Goal: Use online tool/utility: Utilize a website feature to perform a specific function

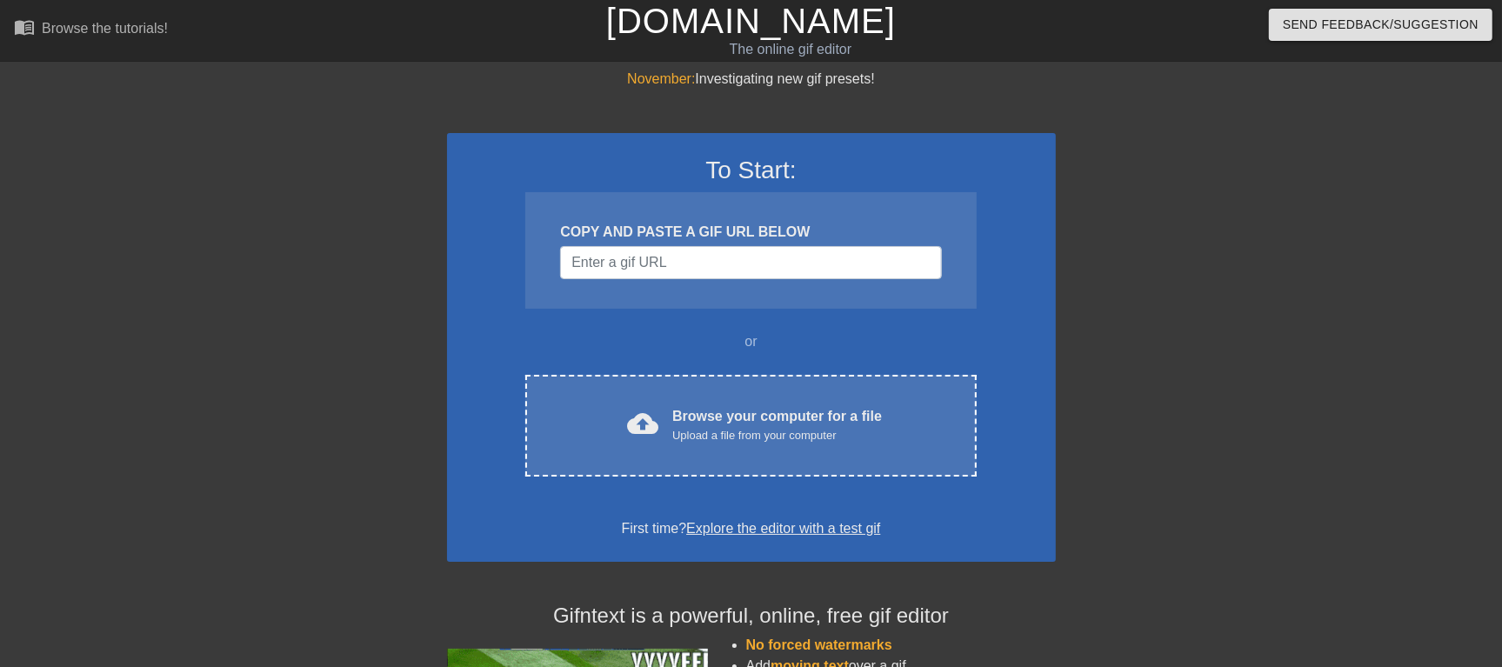
click at [694, 353] on div "To Start: COPY AND PASTE A GIF URL BELOW or cloud_upload Browse your computer f…" at bounding box center [751, 347] width 609 height 429
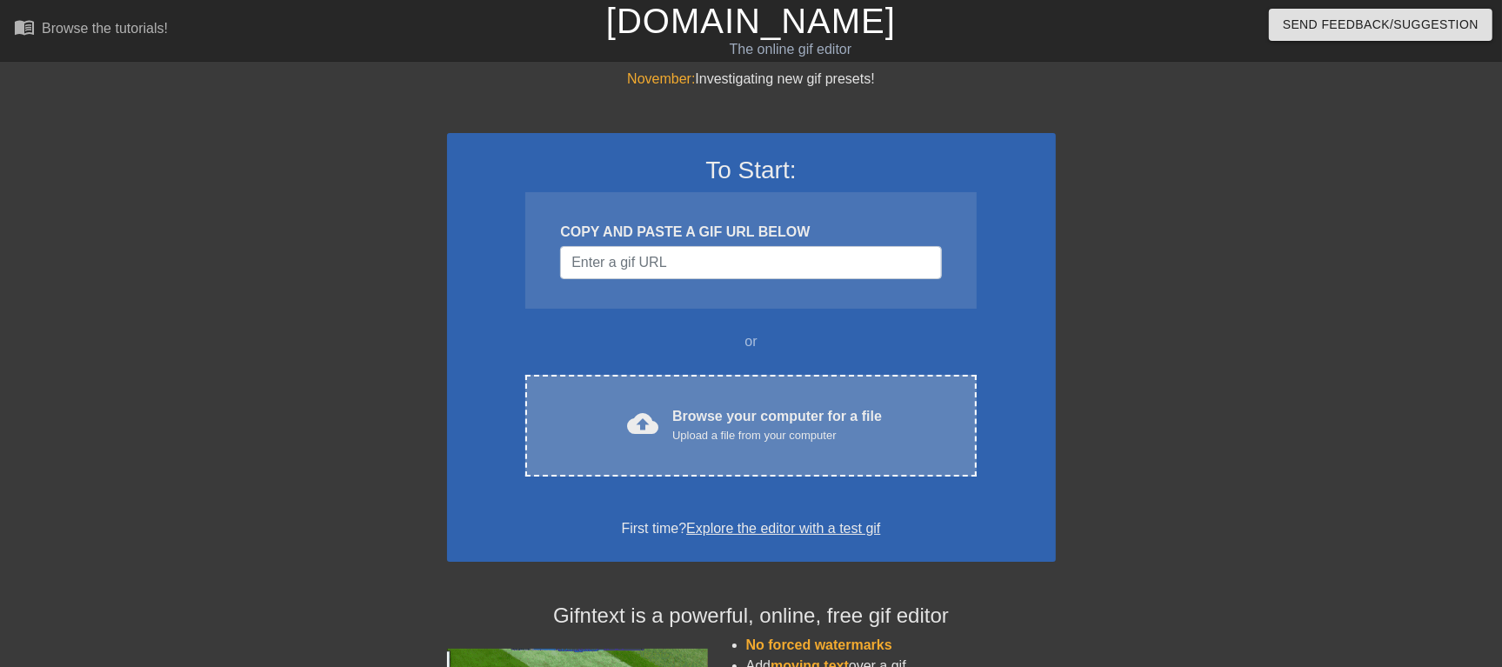
click at [696, 390] on div "cloud_upload Browse your computer for a file Upload a file from your computer C…" at bounding box center [750, 426] width 450 height 102
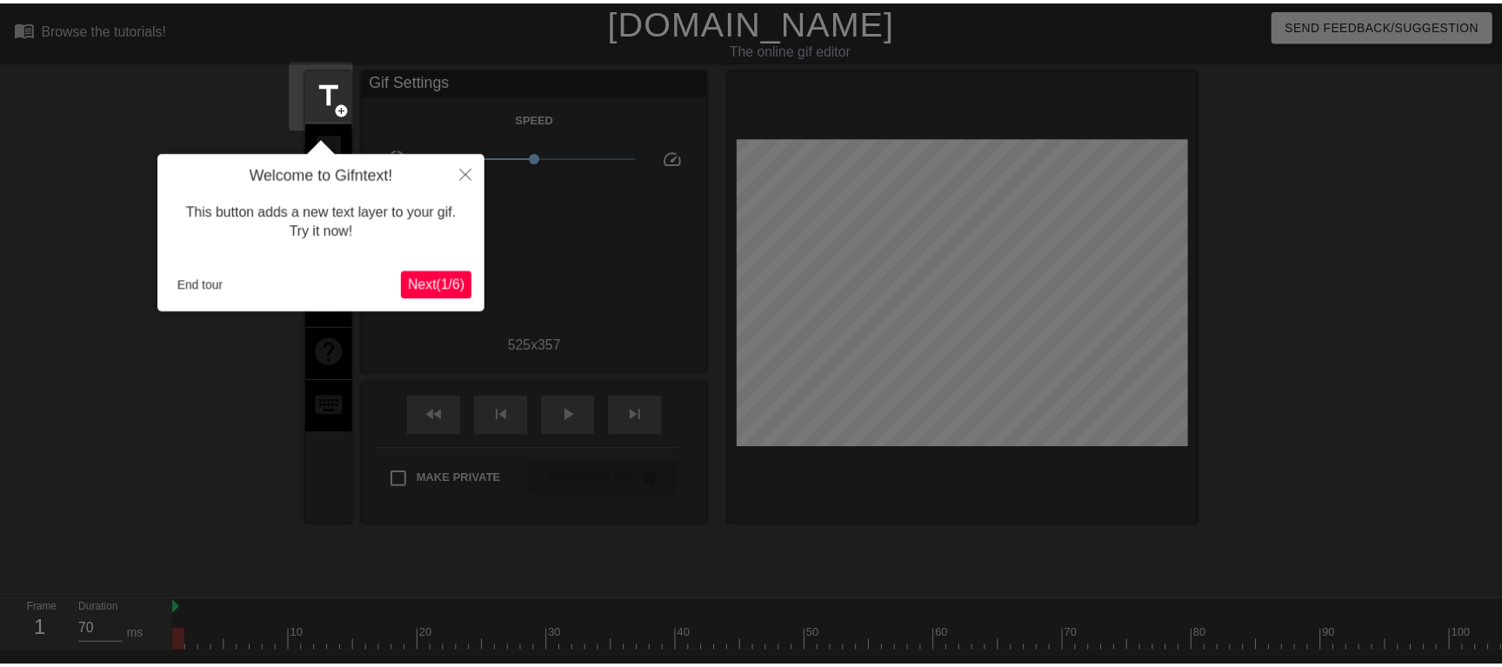
scroll to position [43, 0]
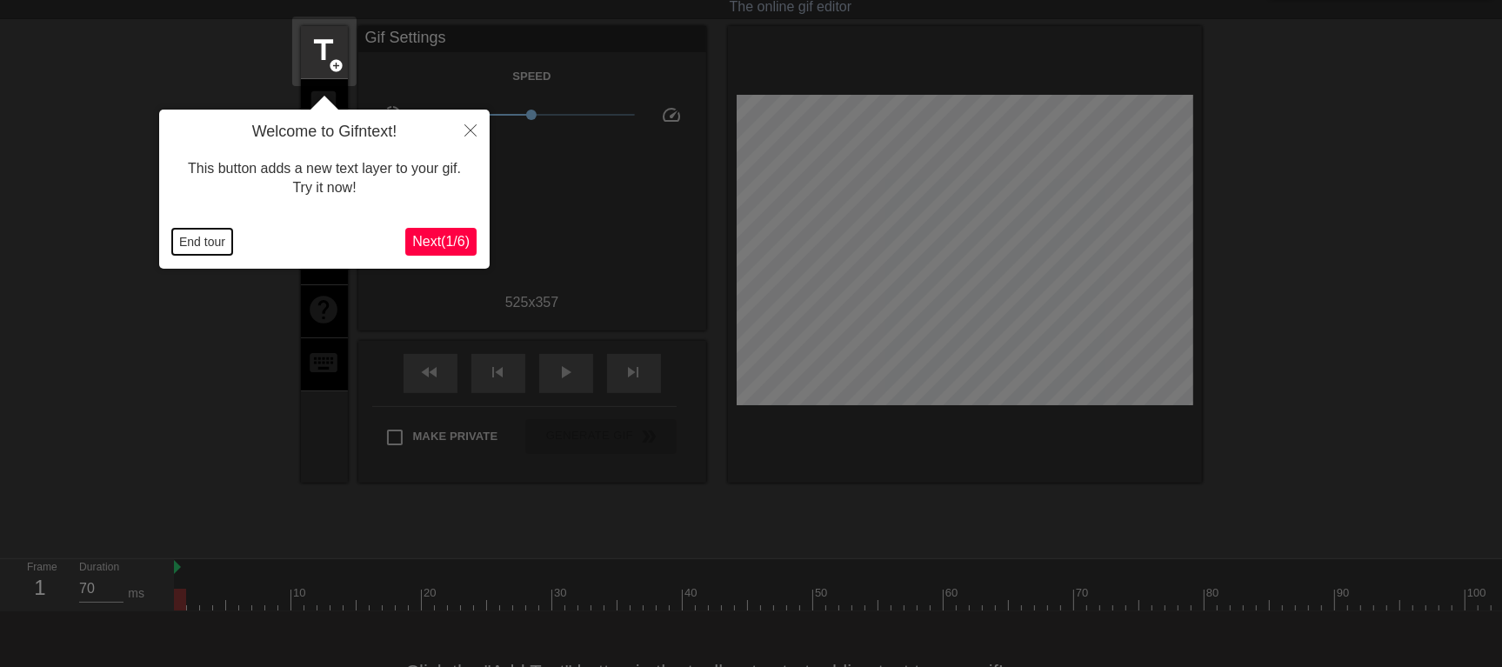
click at [190, 243] on button "End tour" at bounding box center [202, 242] width 60 height 26
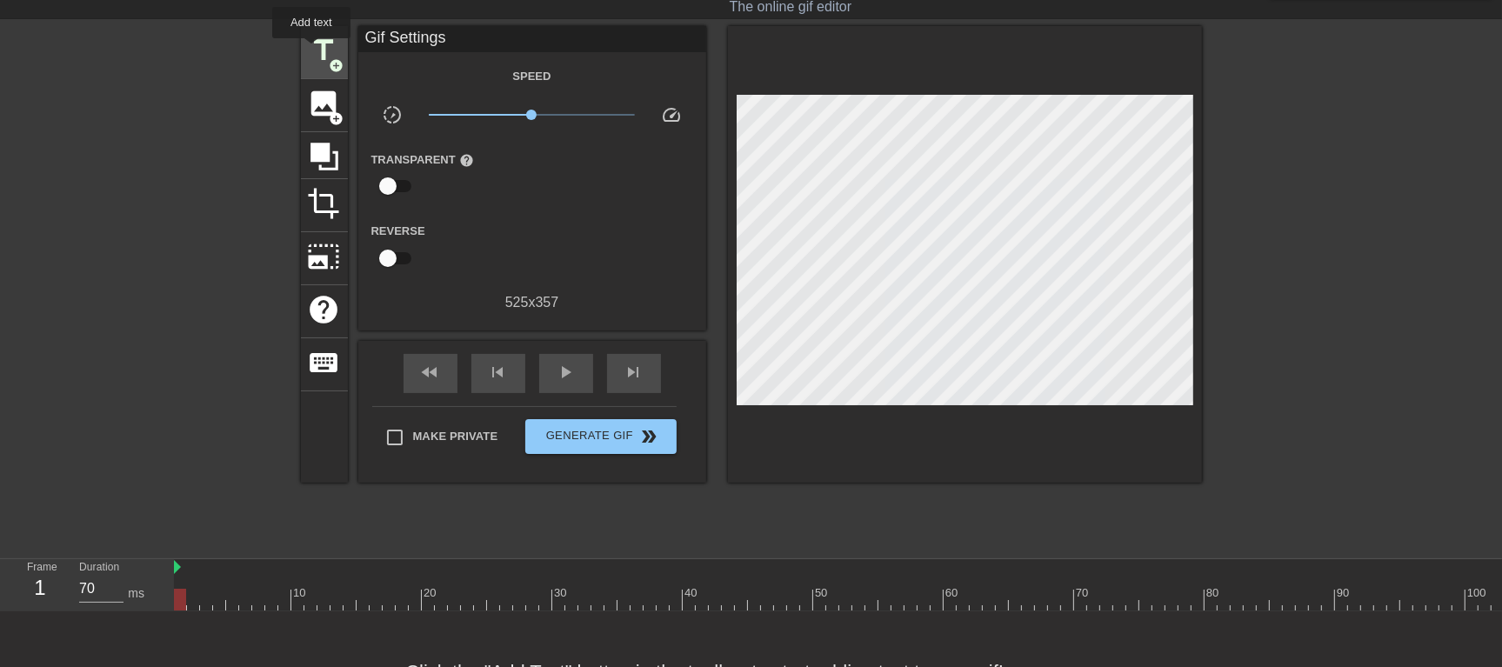
click at [311, 50] on span "title" at bounding box center [324, 50] width 33 height 33
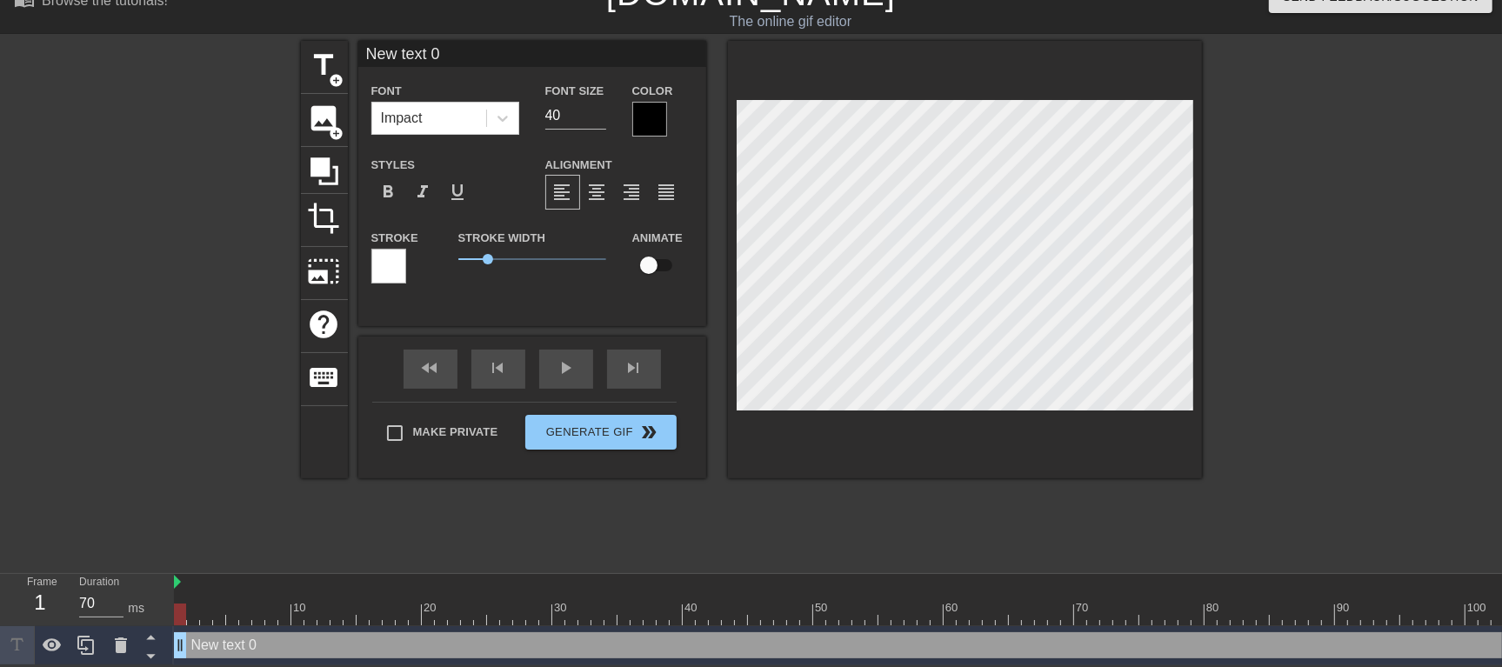
scroll to position [2, 2]
paste textarea "Глаша была полная, но ещё не толстая со стоячими грудками, мягким животиком, ши…"
type input "Глаша была полная, но ещё не толстая со стоячими грудками, мягким животиком, ши…"
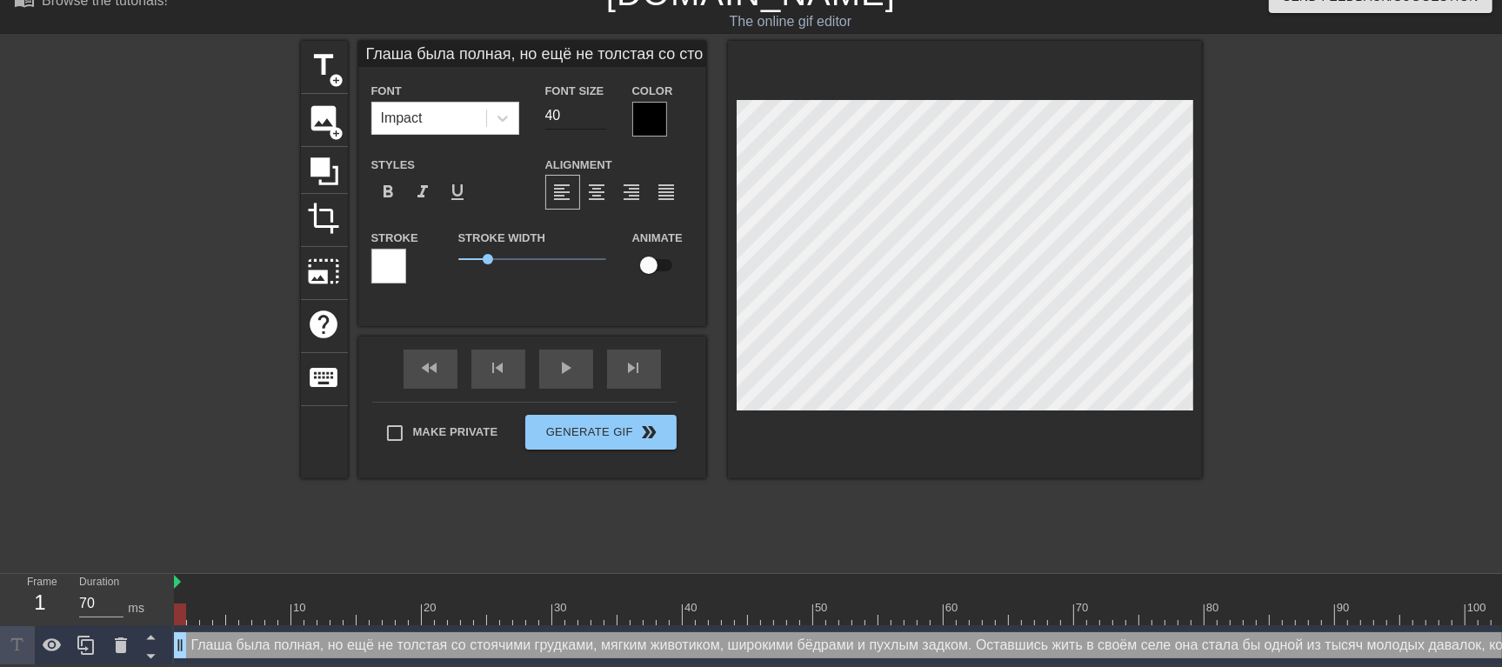
type textarea "Глаша была полная, но ещё не толстая со стоячими грудками, мягким животиком, ши…"
type input "Глаша была полная, но ещё не толстая со стоячими грудками, мягким животиком, ши…"
type input "39"
type input "Глаша была полная, но ещё не толстая со стоячими грудками, мягким животиком, ши…"
type input "38"
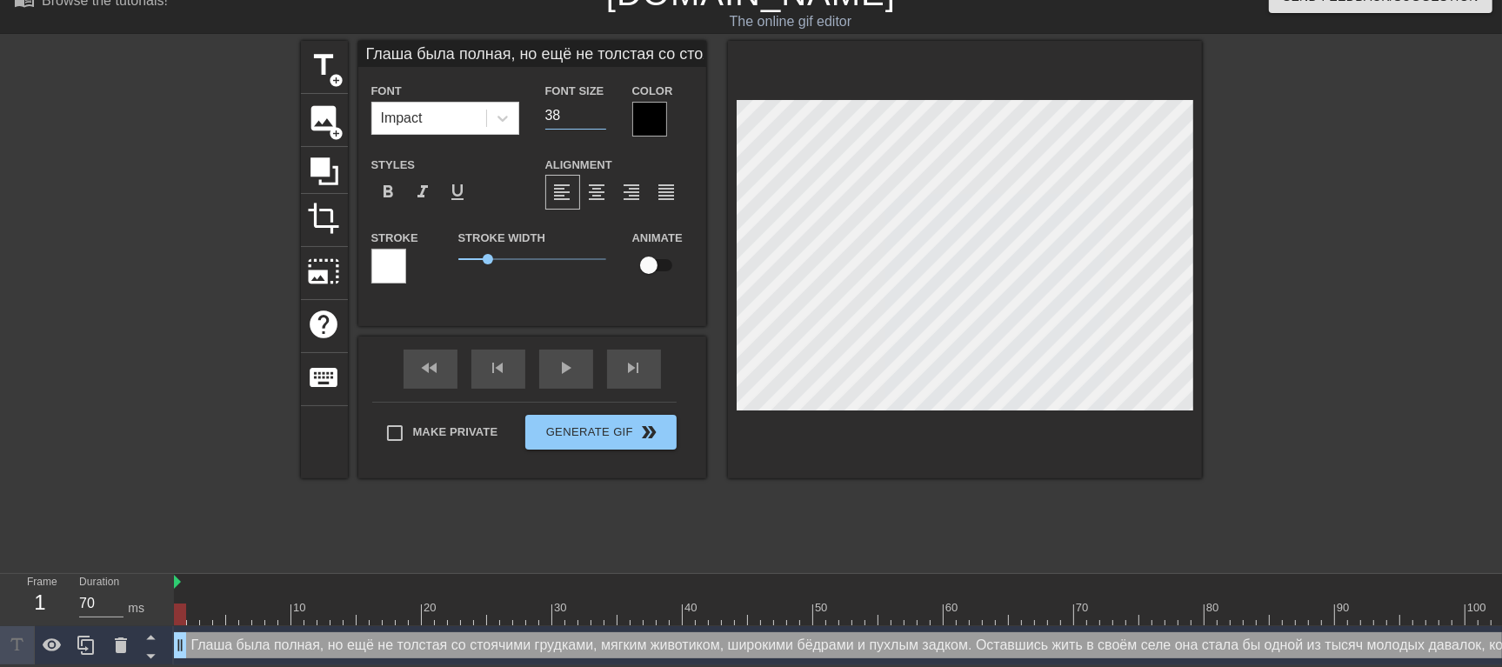
type input "Глаша была полная, но ещё не толстая со стоячими грудками, мягким животиком, ши…"
type input "37"
type input "Глаша была полная, но ещё не толстая со стоячими грудками, мягким животиком, ши…"
type input "36"
type input "Глаша была полная, но ещё не толстая со стоячими грудками, мягким животиком, ши…"
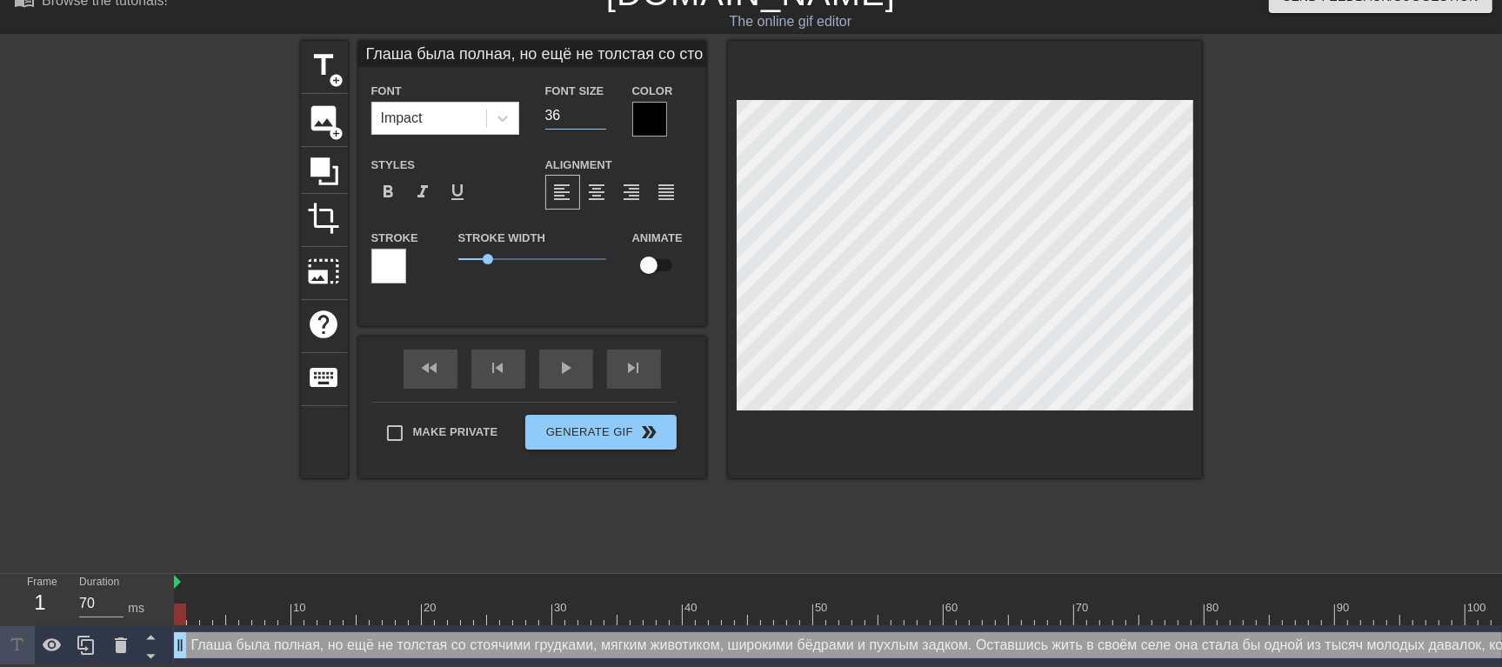
type input "35"
type input "Глаша была полная, но ещё не толстая со стоячими грудками, мягким животиком, ши…"
type input "34"
type input "Глаша была полная, но ещё не толстая со стоячими грудками, мягким животиком, ши…"
type input "33"
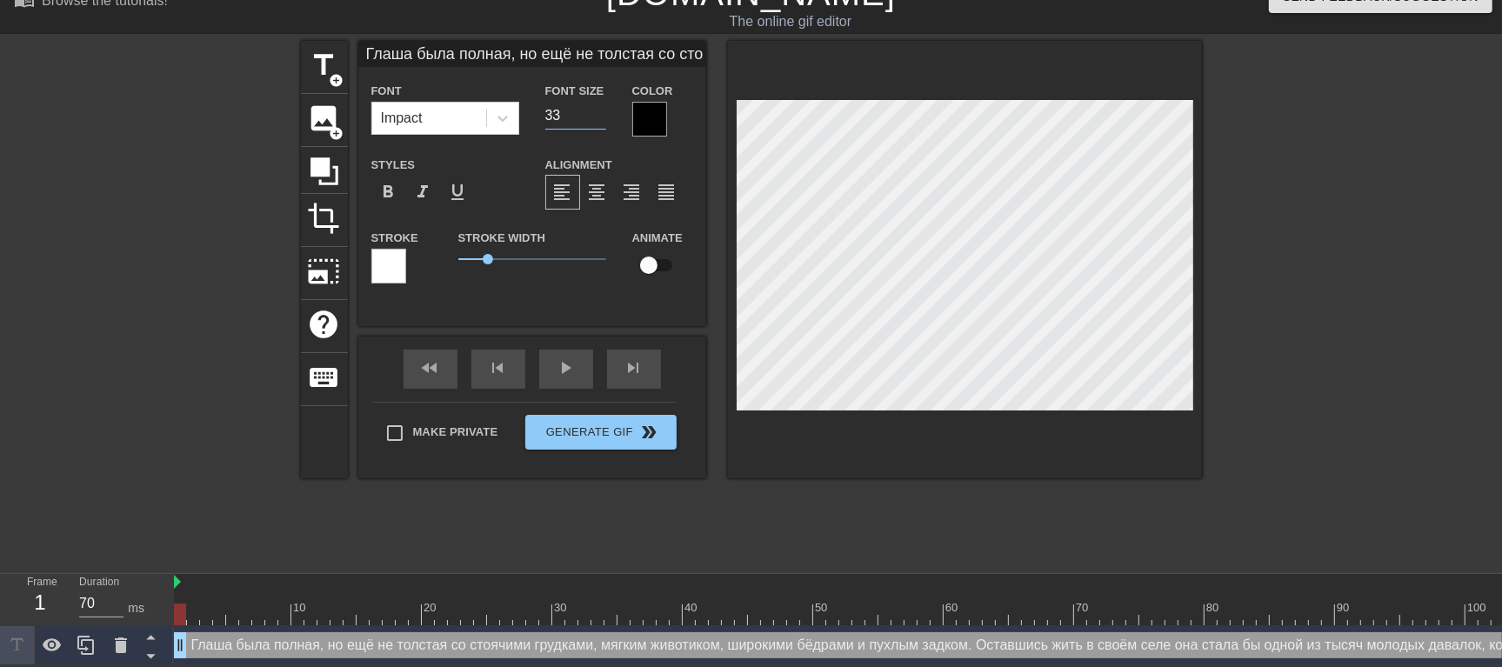
type input "Глаша была полная, но ещё не толстая со стоячими грудками, мягким животиком, ши…"
type input "32"
type input "Глаша была полная, но ещё не толстая со стоячими грудками, мягким животиком, ши…"
type input "31"
type input "Глаша была полная, но ещё не толстая со стоячими грудками, мягким животиком, ши…"
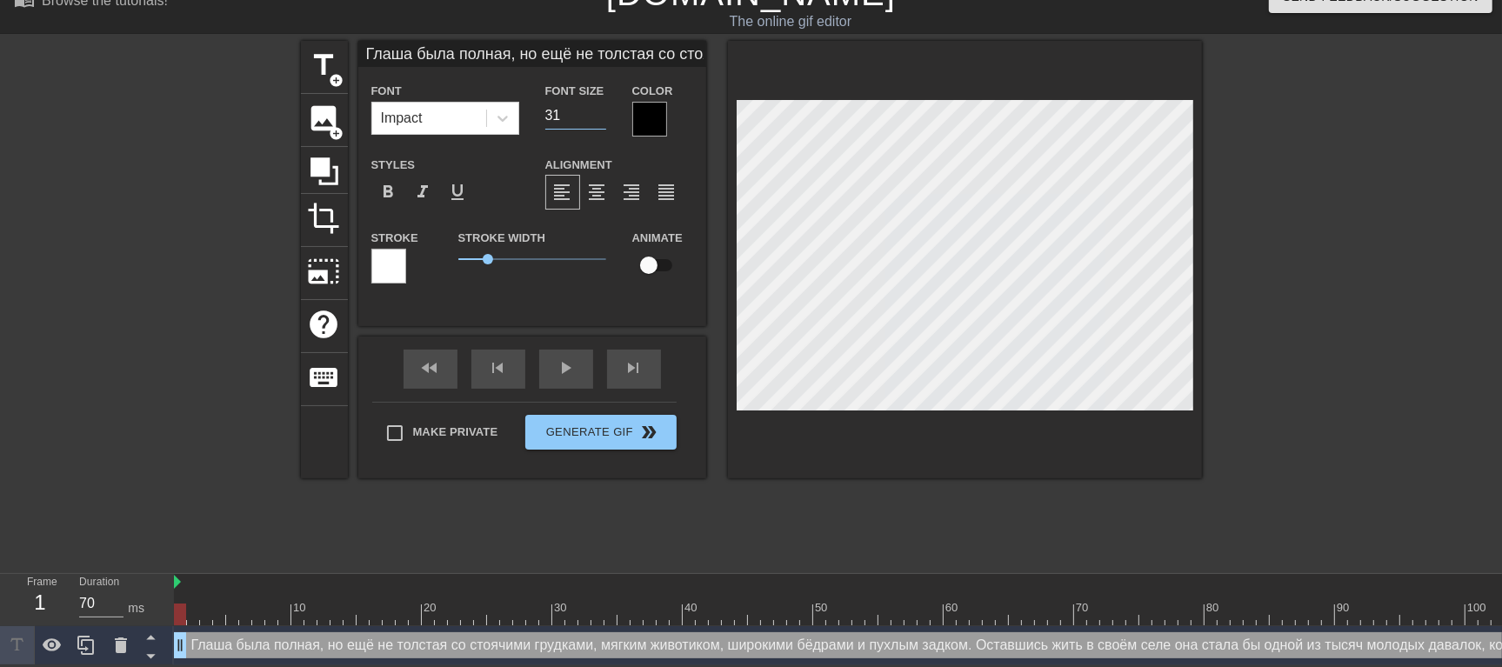
type input "30"
type input "Глаша была полная, но ещё не толстая со стоячими грудками, мягким животиком, ши…"
type input "29"
type input "Глаша была полная, но ещё не толстая со стоячими грудками, мягким животиком, ши…"
type input "28"
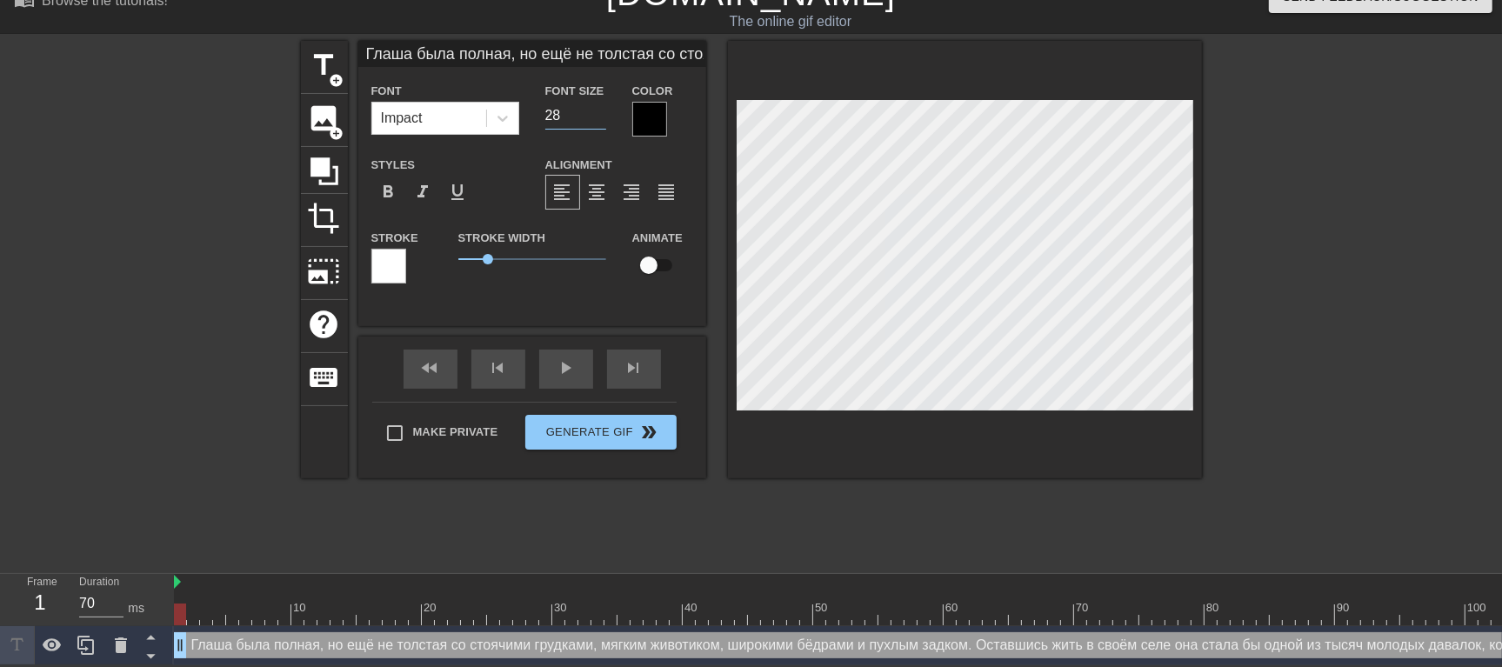
type input "Глаша была полная, но ещё не толстая со стоячими грудками, мягким животиком, ши…"
type input "27"
type input "Глаша была полная, но ещё не толстая со стоячими грудками, мягким животиком, ши…"
type input "26"
type input "Глаша была полная, но ещё не толстая со стоячими грудками, мягким животиком, ши…"
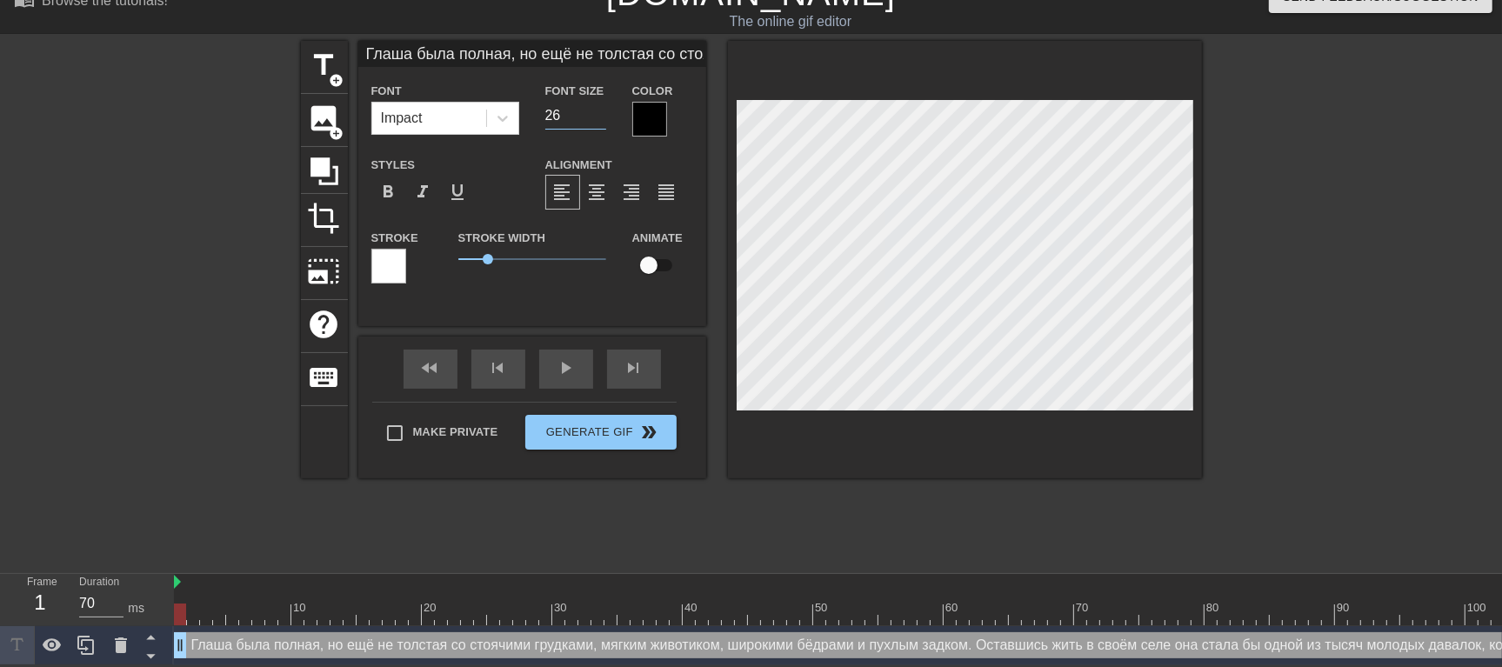
type input "25"
type input "Глаша была полная, но ещё не толстая со стоячими грудками, мягким животиком, ши…"
type input "24"
type input "Глаша была полная, но ещё не толстая со стоячими грудками, мягким животиком, ши…"
type input "23"
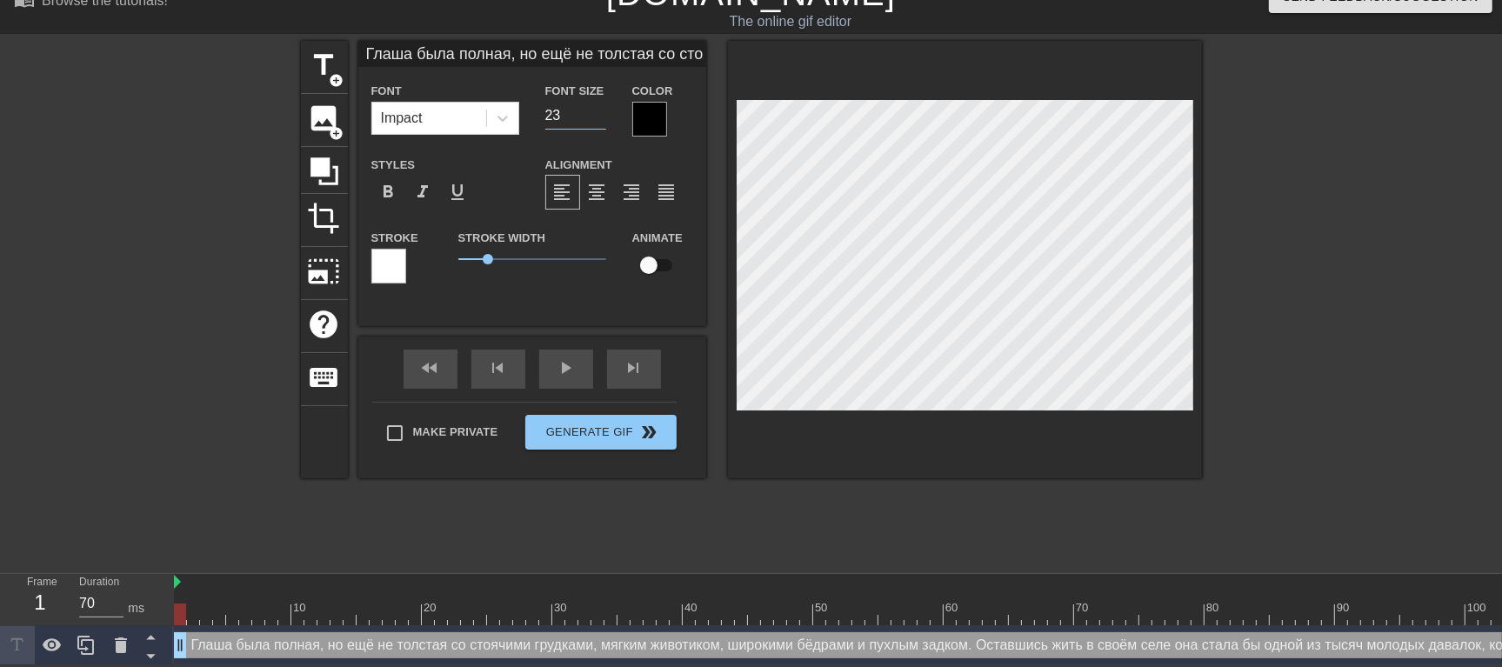
type input "Глаша была полная, но ещё не толстая со стоячими грудками, мягким животиком, ши…"
type input "22"
type input "Глаша была полная, но ещё не толстая со стоячими грудками, мягким животиком, ши…"
type input "21"
type input "Глаша была полная, но ещё не толстая со стоячими грудками, мягким животиком, ши…"
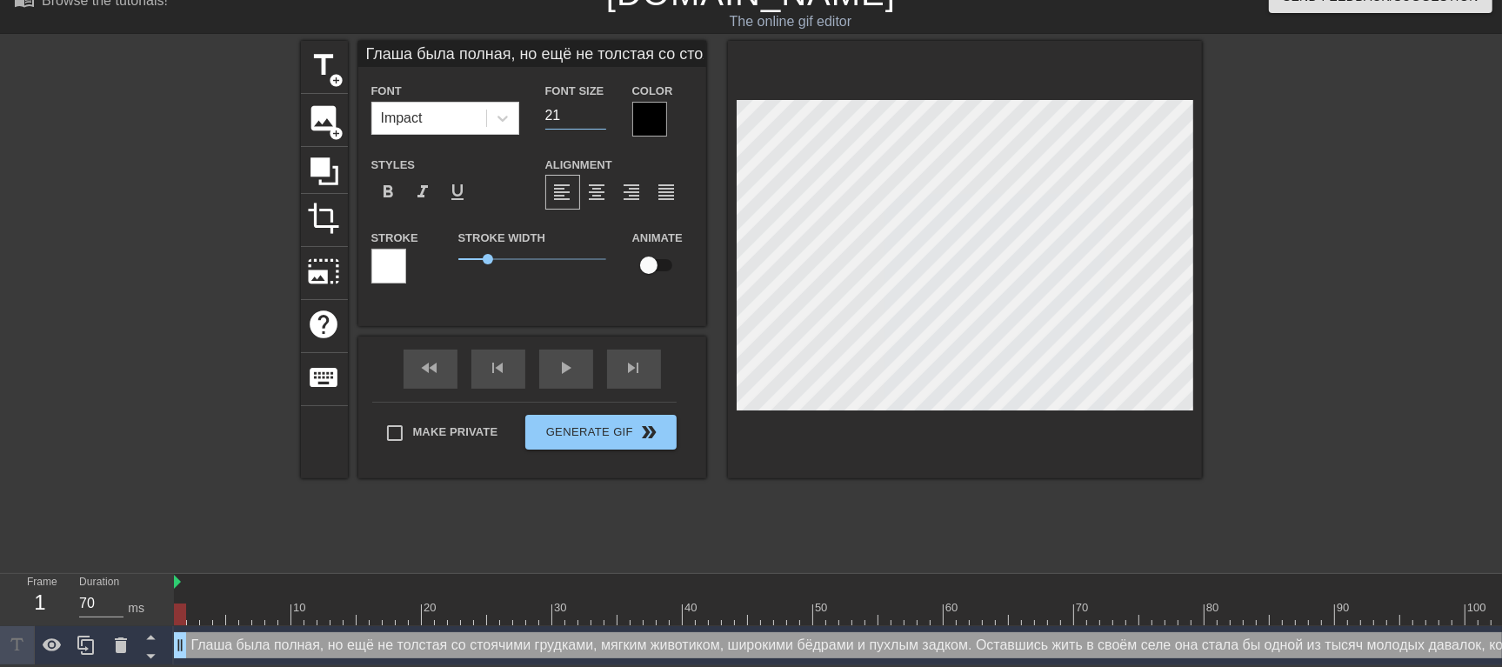
type input "20"
type input "Глаша была полная, но ещё не толстая со стоячими грудками, мягким животиком, ши…"
type input "19"
type input "Глаша была полная, но ещё не толстая со стоячими грудками, мягким животиком, ши…"
type input "18"
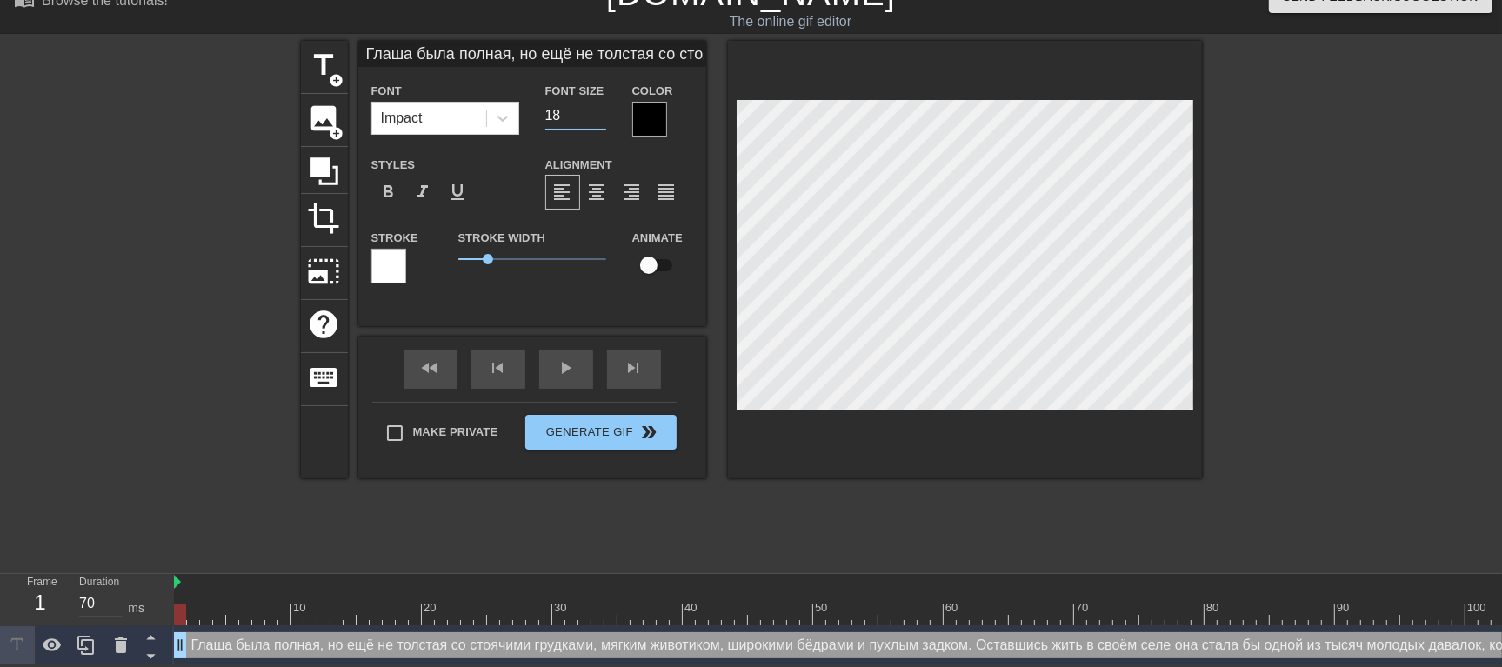
type input "Глаша была полная, но ещё не толстая со стоячими грудками, мягким животиком, ши…"
type input "17"
type input "Глаша была полная, но ещё не толстая со стоячими грудками, мягким животиком, ши…"
type input "16"
type input "Глаша была полная, но ещё не толстая со стоячими грудками, мягким животиком, ши…"
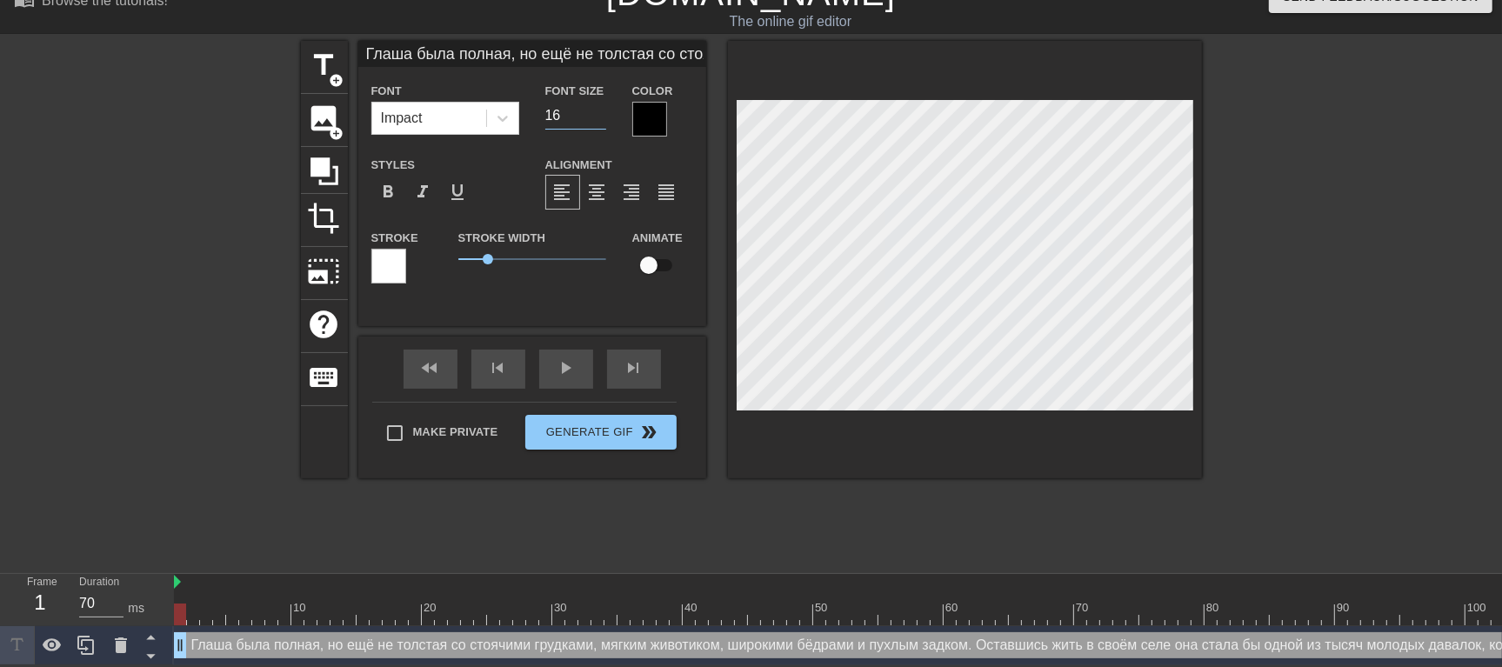
type input "15"
type input "Глаша была полная, но ещё не толстая со стоячими грудками, мягким животиком, ши…"
type input "14"
click at [600, 108] on input "14" at bounding box center [575, 116] width 61 height 28
type input "Глаша была полная, но ещё не толстая со стоячими грудками, мягким животиком, ши…"
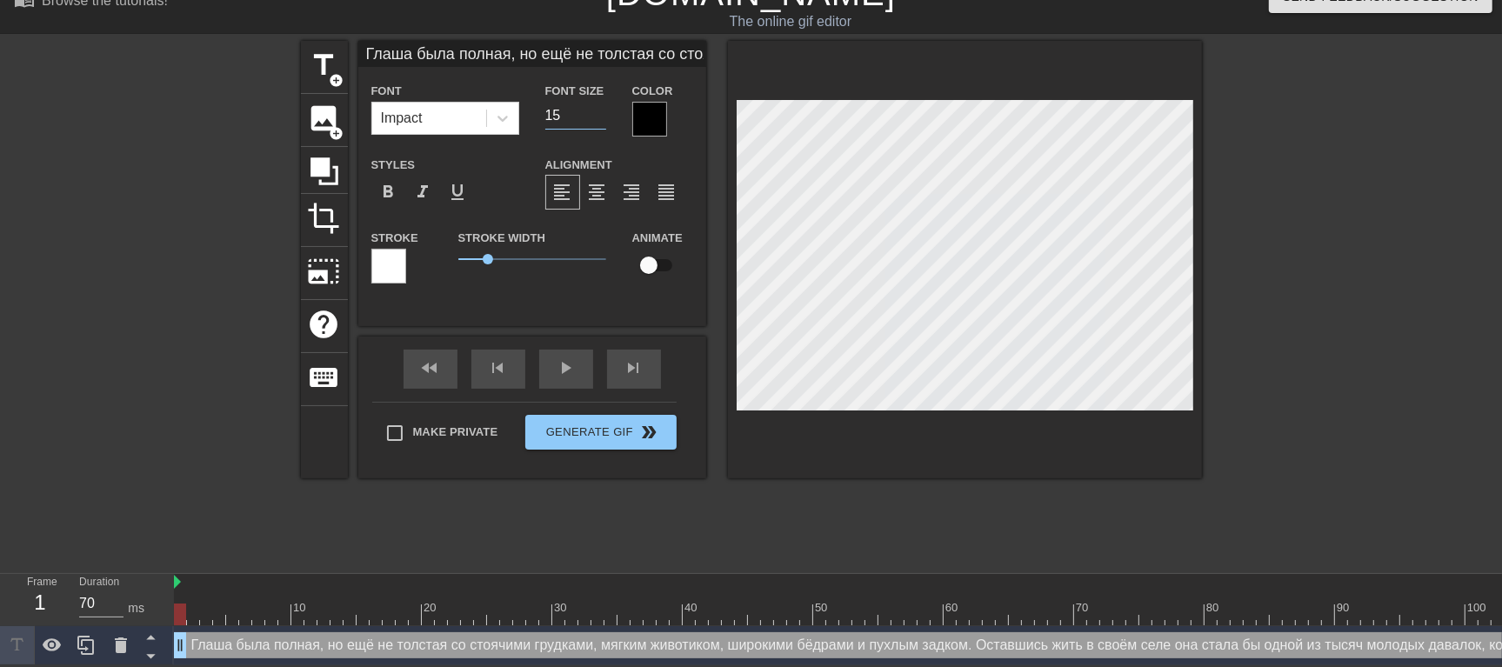
type input "15"
click at [598, 102] on input "15" at bounding box center [575, 116] width 61 height 28
type input "Глаша была полная, но ещё не толстая со стоячими грудками, мягким животиком, ши…"
type input "16"
click at [598, 102] on input "16" at bounding box center [575, 116] width 61 height 28
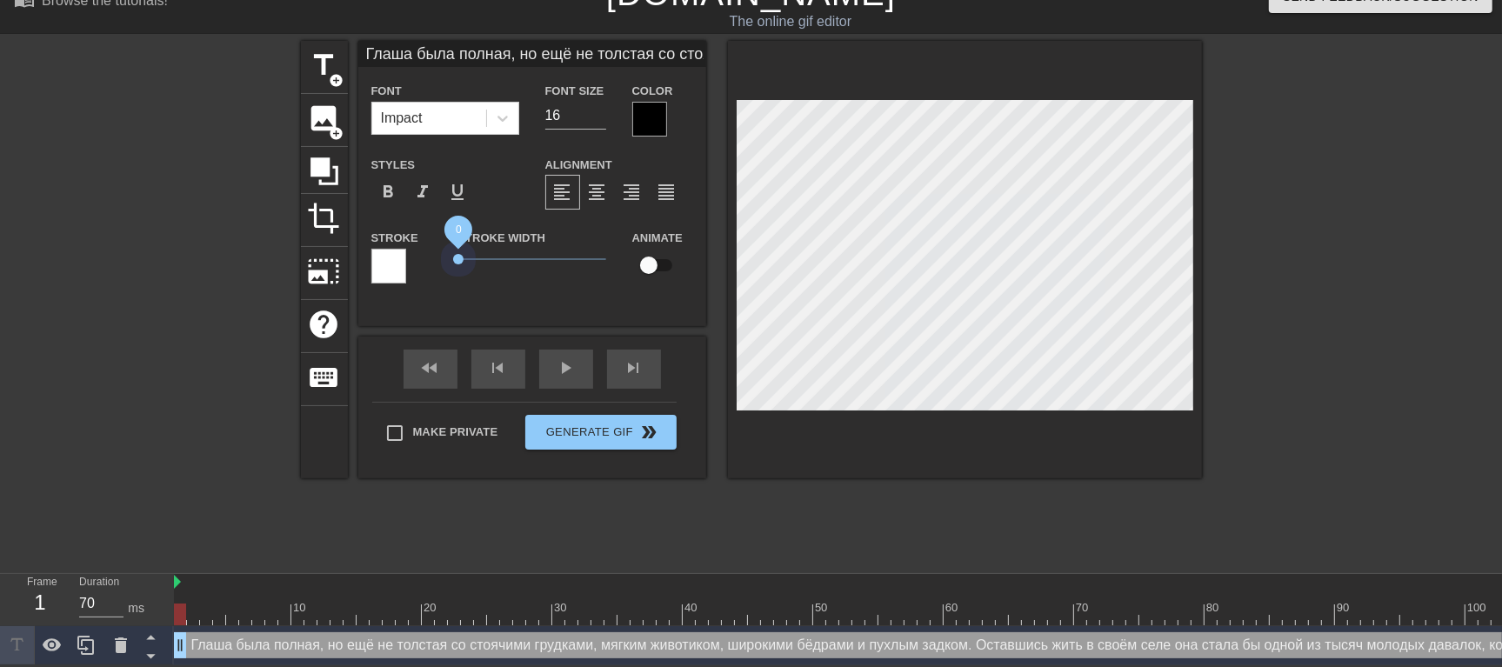
drag, startPoint x: 484, startPoint y: 239, endPoint x: 407, endPoint y: 239, distance: 77.4
click at [407, 239] on div "Stroke Stroke Width 0 Animate" at bounding box center [532, 263] width 348 height 72
click at [646, 102] on div at bounding box center [649, 119] width 35 height 35
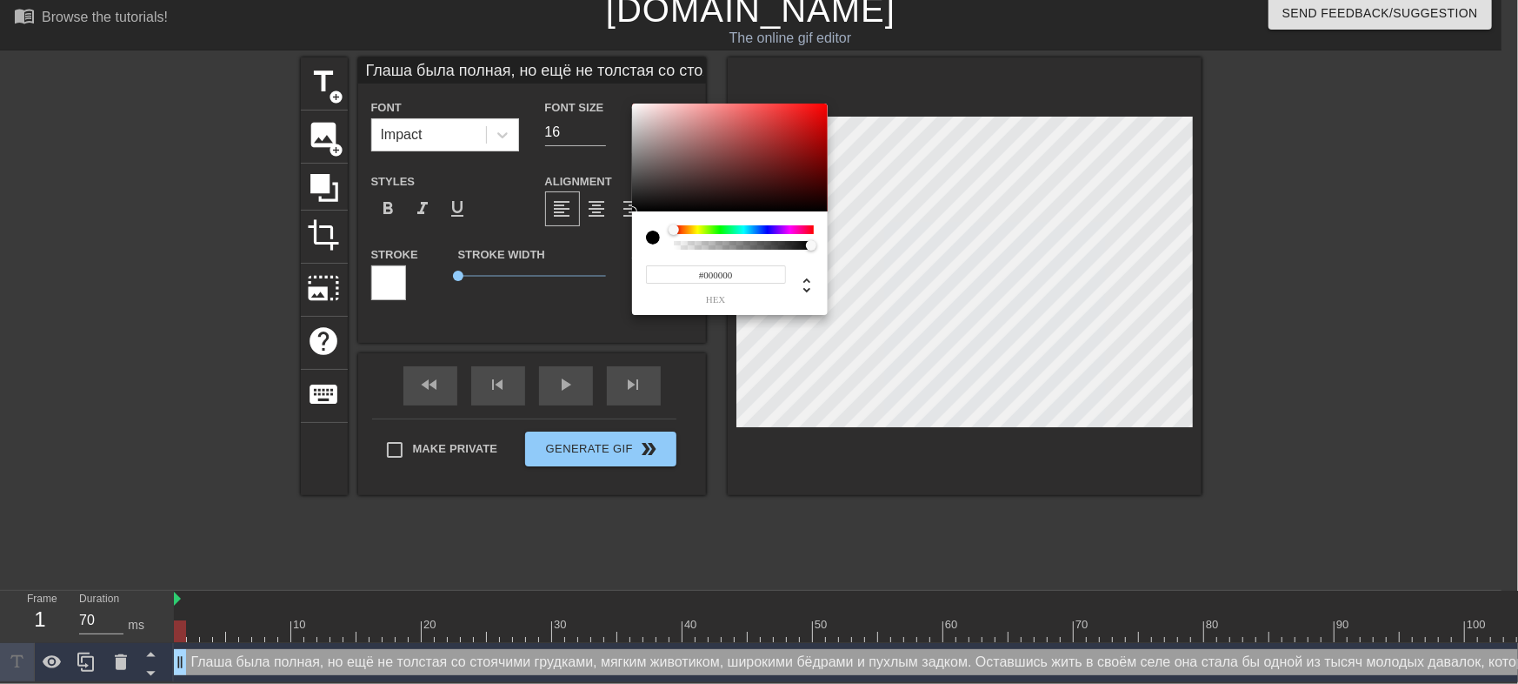
type input "Глаша была полная, но ещё не толстая со стоячими грудками, мягким животиком, ши…"
type input "#DCCDCD"
type input "Глаша была полная, но ещё не толстая со стоячими грудками, мягким животиком, ши…"
type input "#DACCCC"
type input "Глаша была полная, но ещё не толстая со стоячими грудками, мягким животиком, ши…"
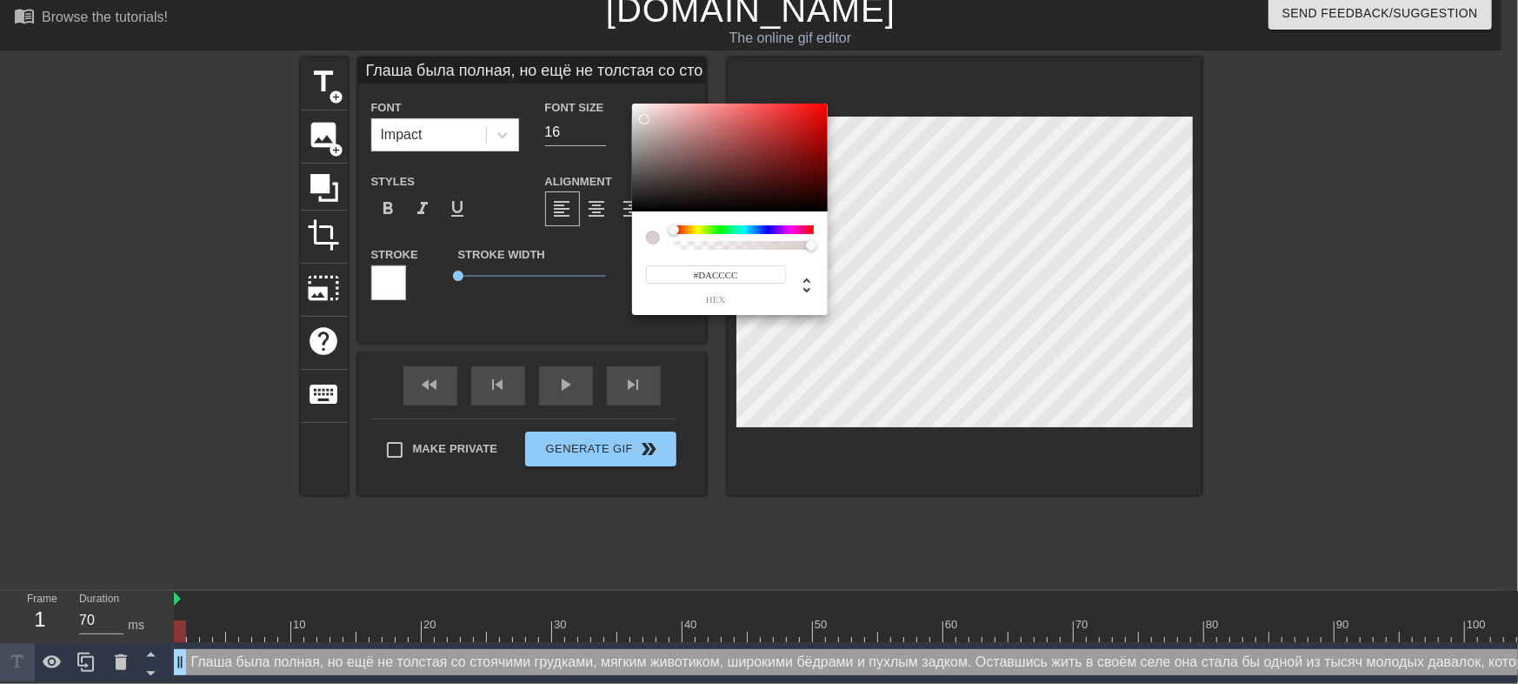
type input "#F3F3F3"
type input "Глаша была полная, но ещё не толстая со стоячими грудками, мягким животиком, ши…"
type input "#FFFFFF"
drag, startPoint x: 645, startPoint y: 118, endPoint x: 597, endPoint y: 91, distance: 55.7
click at [597, 91] on div "#FFFFFF hex" at bounding box center [759, 342] width 1518 height 684
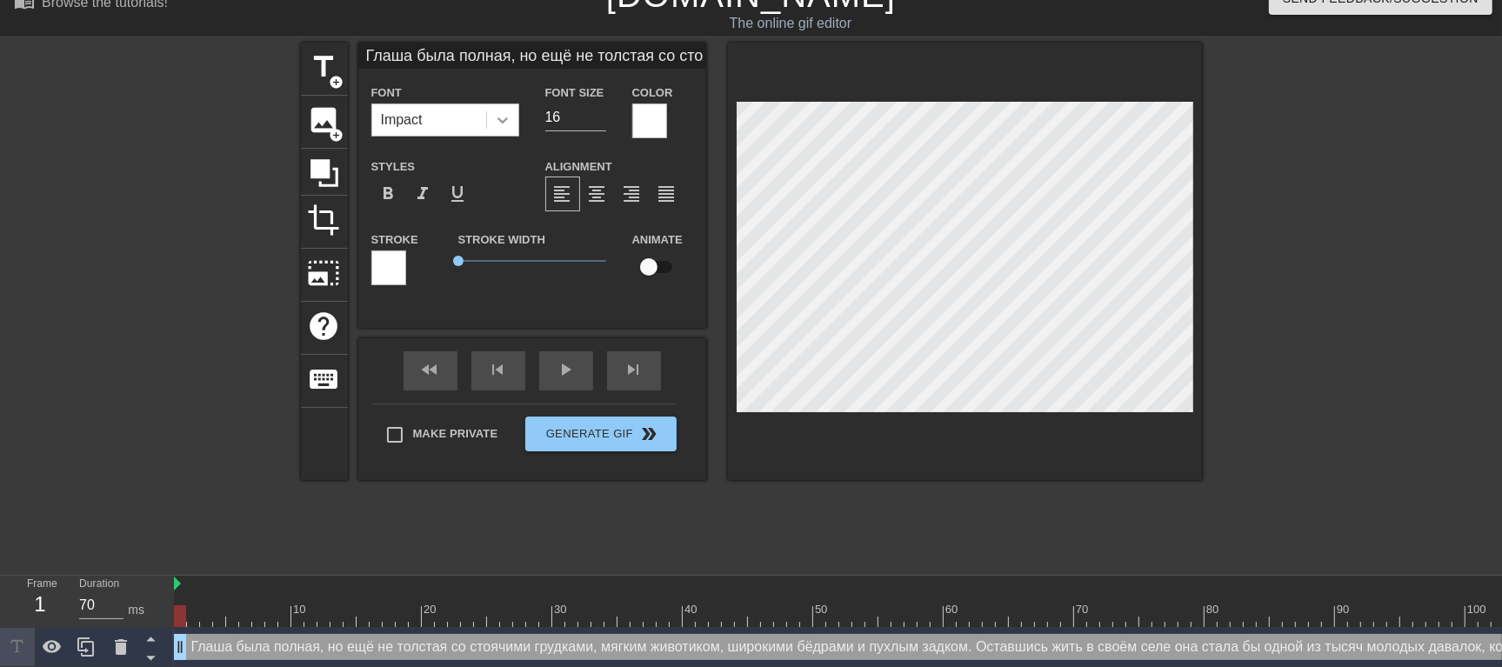
click at [497, 119] on icon at bounding box center [502, 119] width 17 height 17
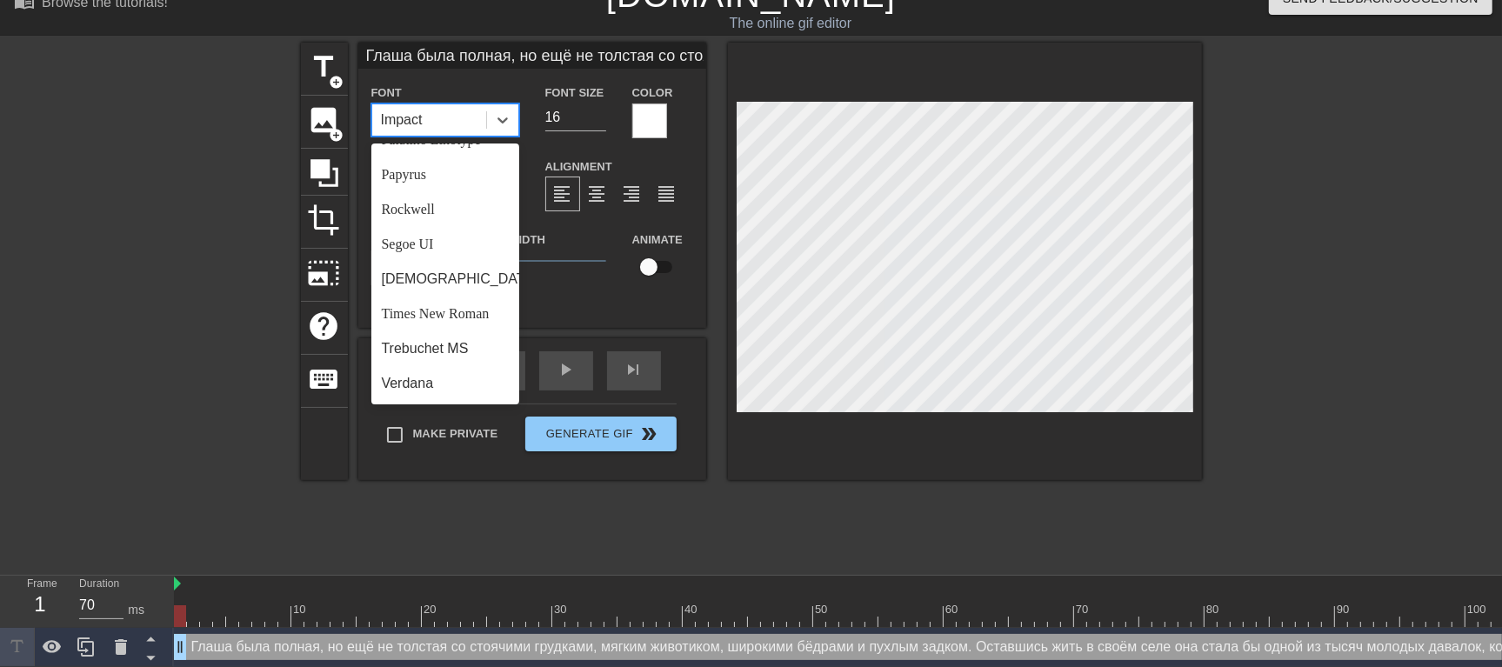
scroll to position [622, 0]
click at [447, 301] on div "Times New Roman" at bounding box center [445, 314] width 148 height 35
type input "Глаша была полная, но ещё не толстая со стоячими грудками, мягким животиком, ши…"
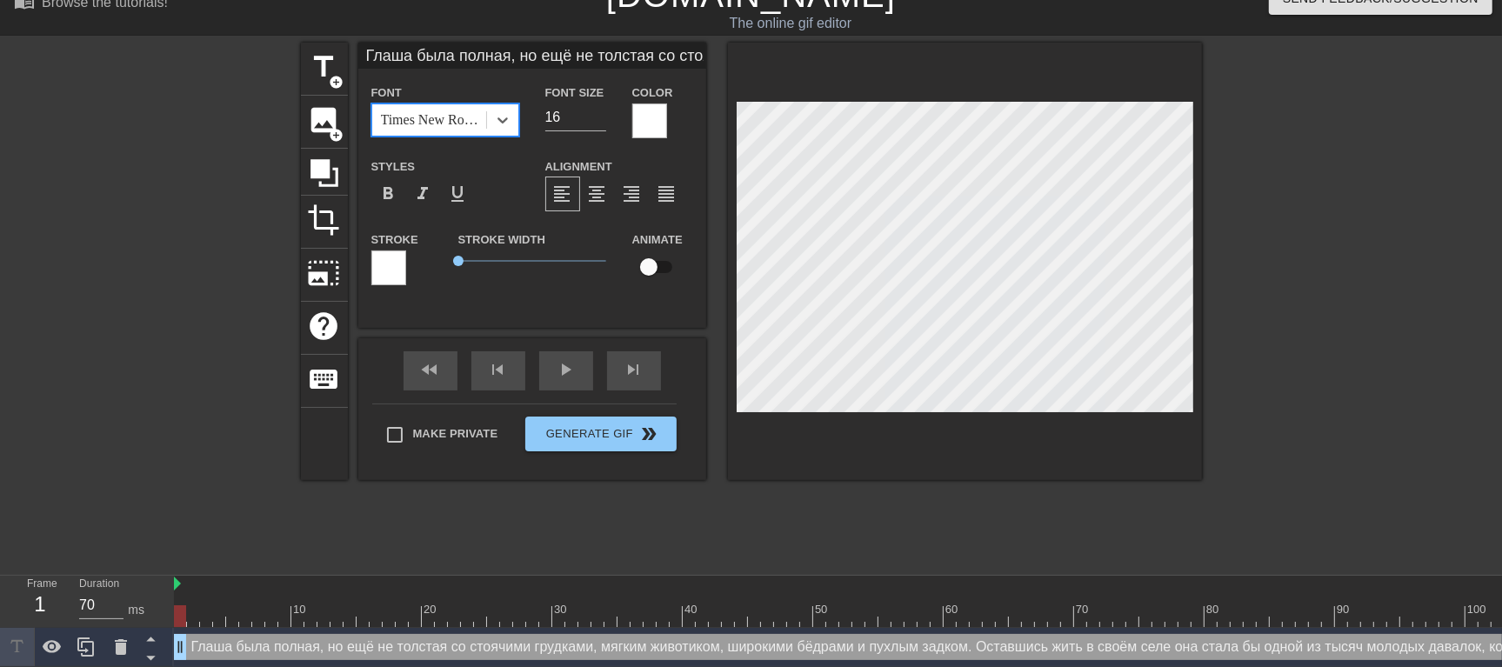
click at [1254, 277] on div at bounding box center [1353, 304] width 261 height 522
type input "Глаша была полная, но ещё не толстая со стоячими грудками, мягким животиком, ши…"
type input "15"
click at [600, 120] on input "15" at bounding box center [575, 117] width 61 height 28
click at [1373, 247] on div at bounding box center [1353, 304] width 261 height 522
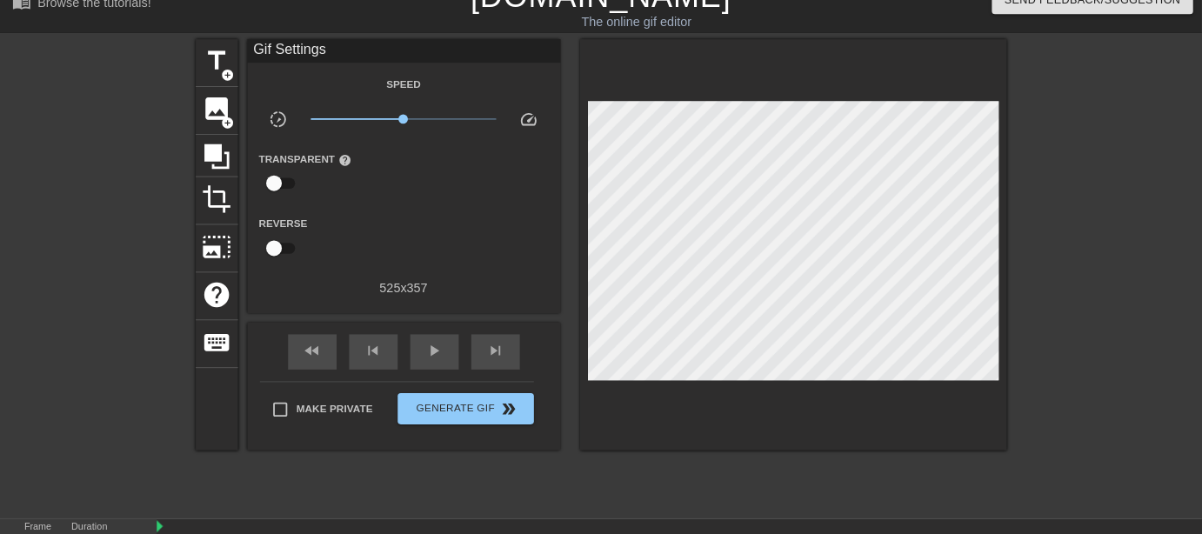
scroll to position [25, 0]
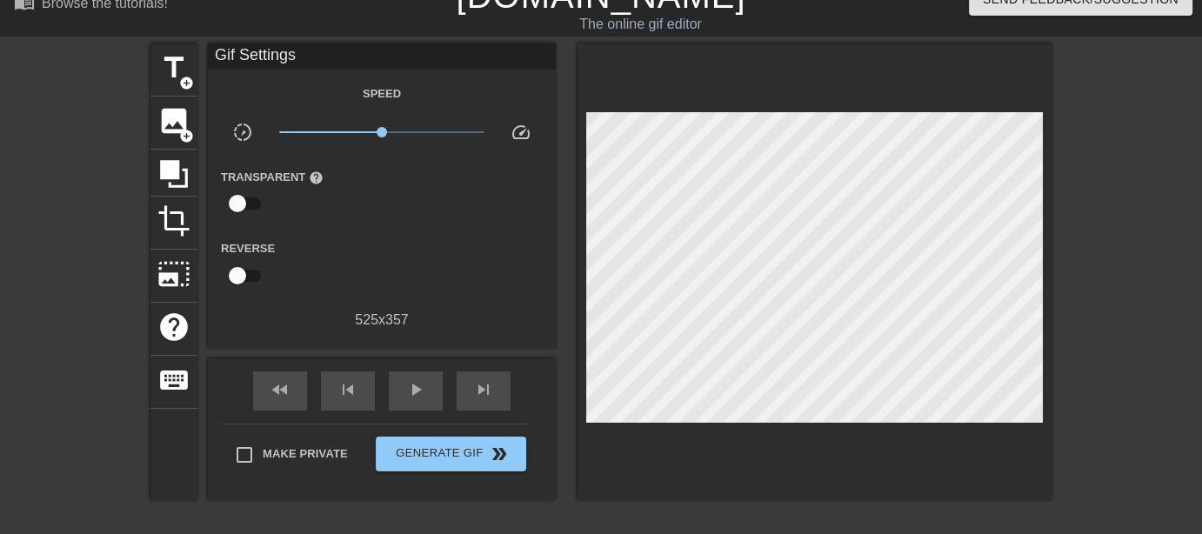
drag, startPoint x: 1517, startPoint y: 15, endPoint x: 773, endPoint y: 485, distance: 879.9
click at [773, 485] on div at bounding box center [814, 271] width 474 height 457
click at [1093, 187] on div at bounding box center [1202, 304] width 261 height 522
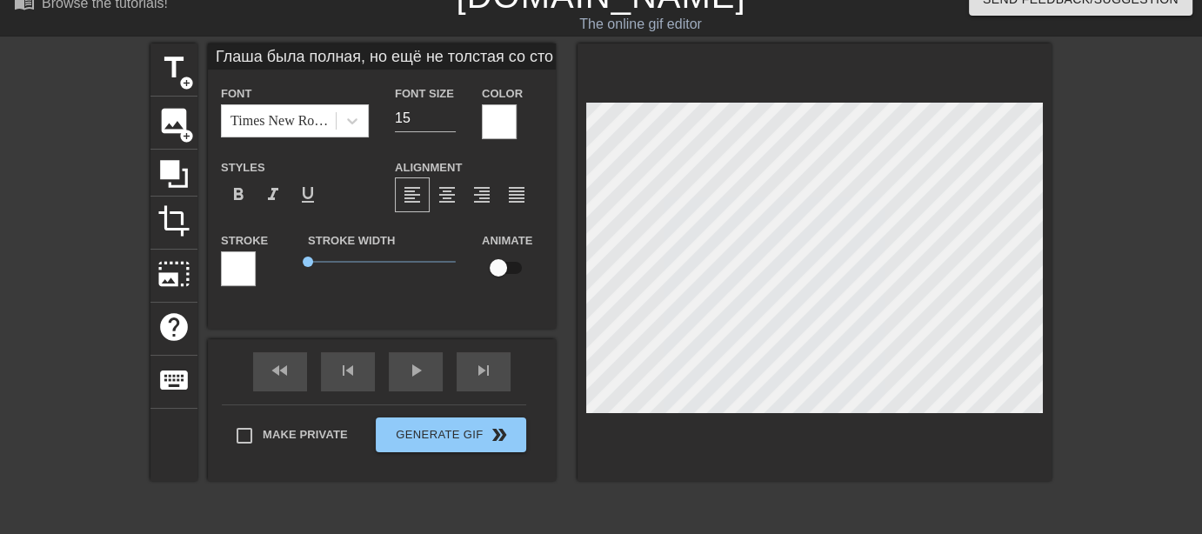
scroll to position [2, 17]
type input "Глаша была полная, но ещё не толстая. со стоячими грудками, мягким животиком, ш…"
type textarea "Глаша была полная, но ещё не толстая. со стоячими грудками, мягким животиком, ш…"
type input "Глаша была полная, но ещё не толстая. Со стоячими грудками, мягким животиком, ш…"
type textarea "Глаша была полная, но ещё не толстая. Со стоячими грудками, мягким животиком, ш…"
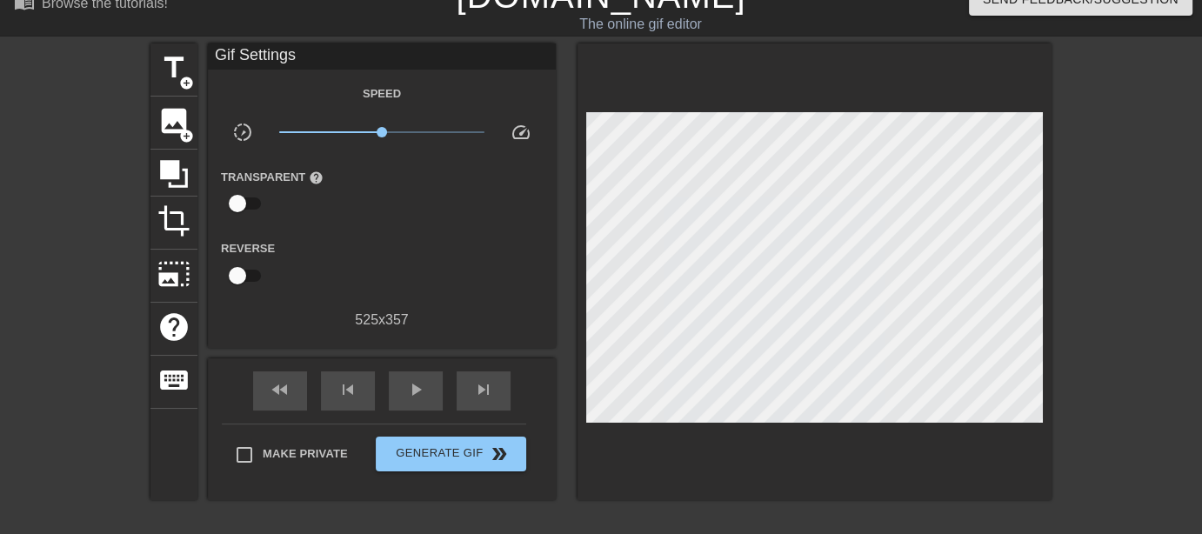
click at [1118, 182] on div at bounding box center [1202, 304] width 261 height 522
click at [1123, 259] on div at bounding box center [1202, 304] width 261 height 522
click at [426, 397] on div "play_arrow" at bounding box center [416, 390] width 54 height 39
type input "30"
